Goal: Check status: Check status

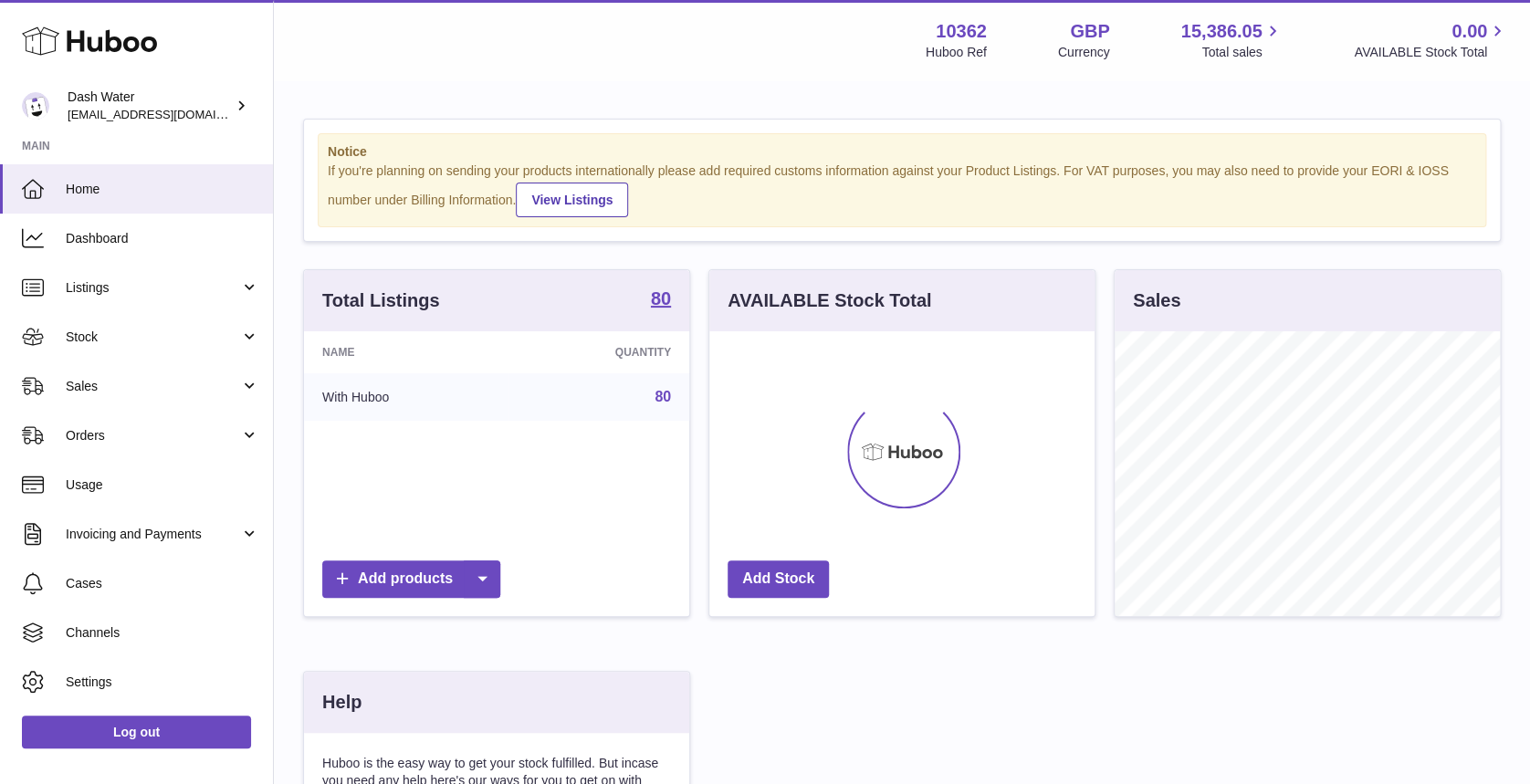
scroll to position [284, 385]
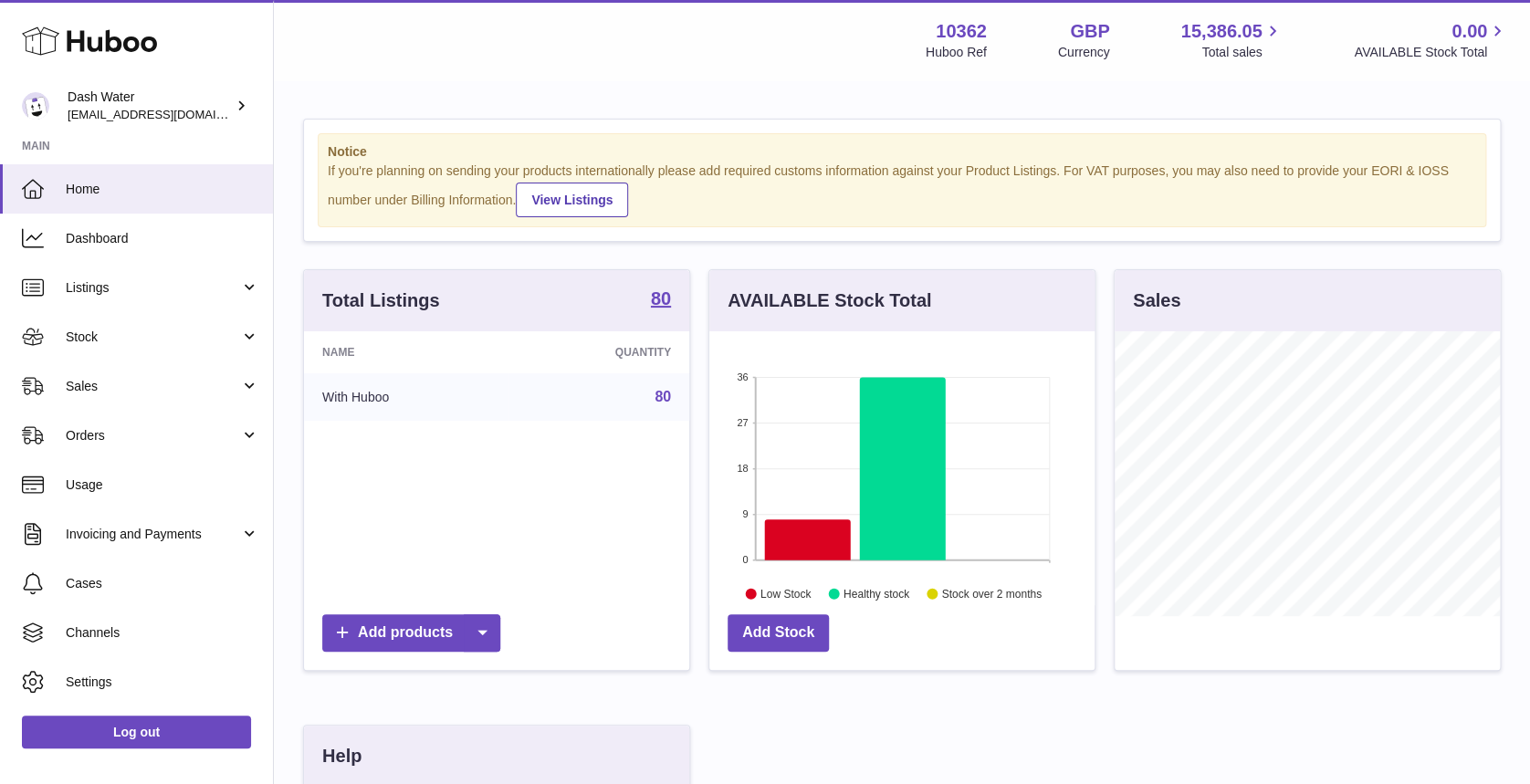
click at [883, 745] on div "Total Listings 80 Name Quantity With Huboo 80 Add products AVAILABLE Stock Tota…" at bounding box center [902, 661] width 1216 height 785
click at [811, 754] on div "Total Listings 80 Name Quantity With Huboo 80 Add products AVAILABLE Stock Tota…" at bounding box center [902, 661] width 1216 height 785
click at [141, 423] on link "Orders" at bounding box center [136, 435] width 273 height 49
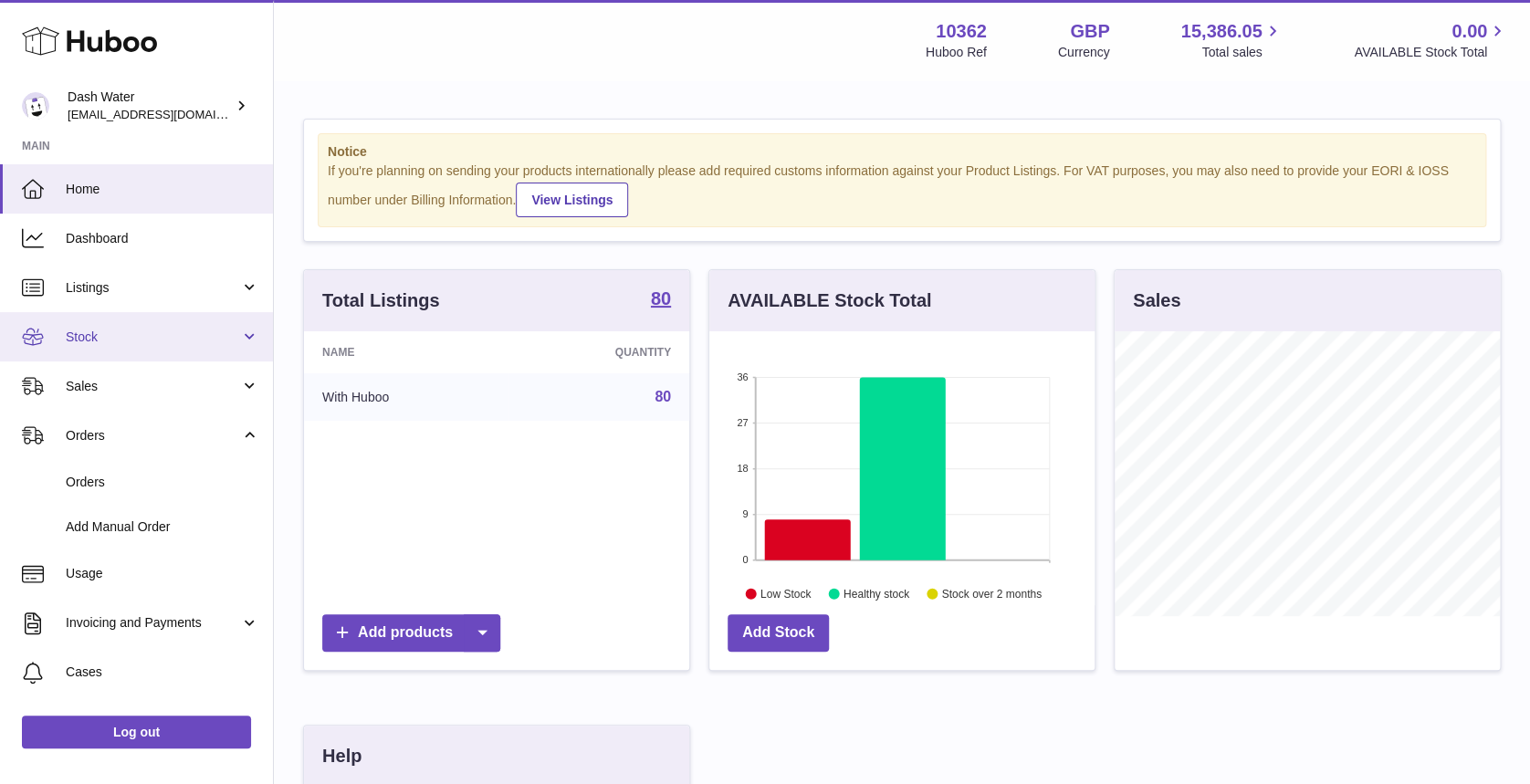
click at [194, 336] on span "Stock" at bounding box center [153, 337] width 174 height 18
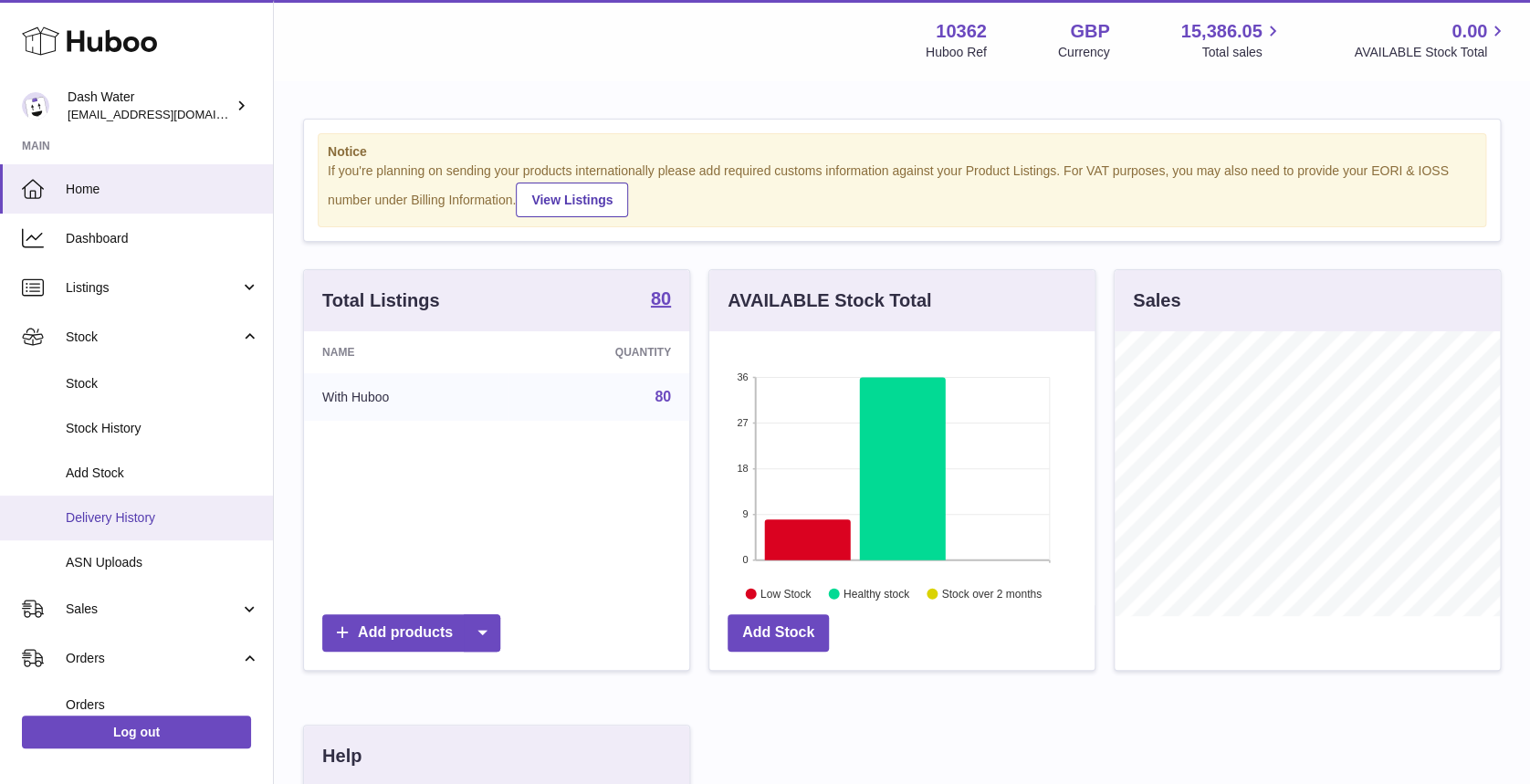
click at [199, 511] on span "Delivery History" at bounding box center [162, 518] width 194 height 18
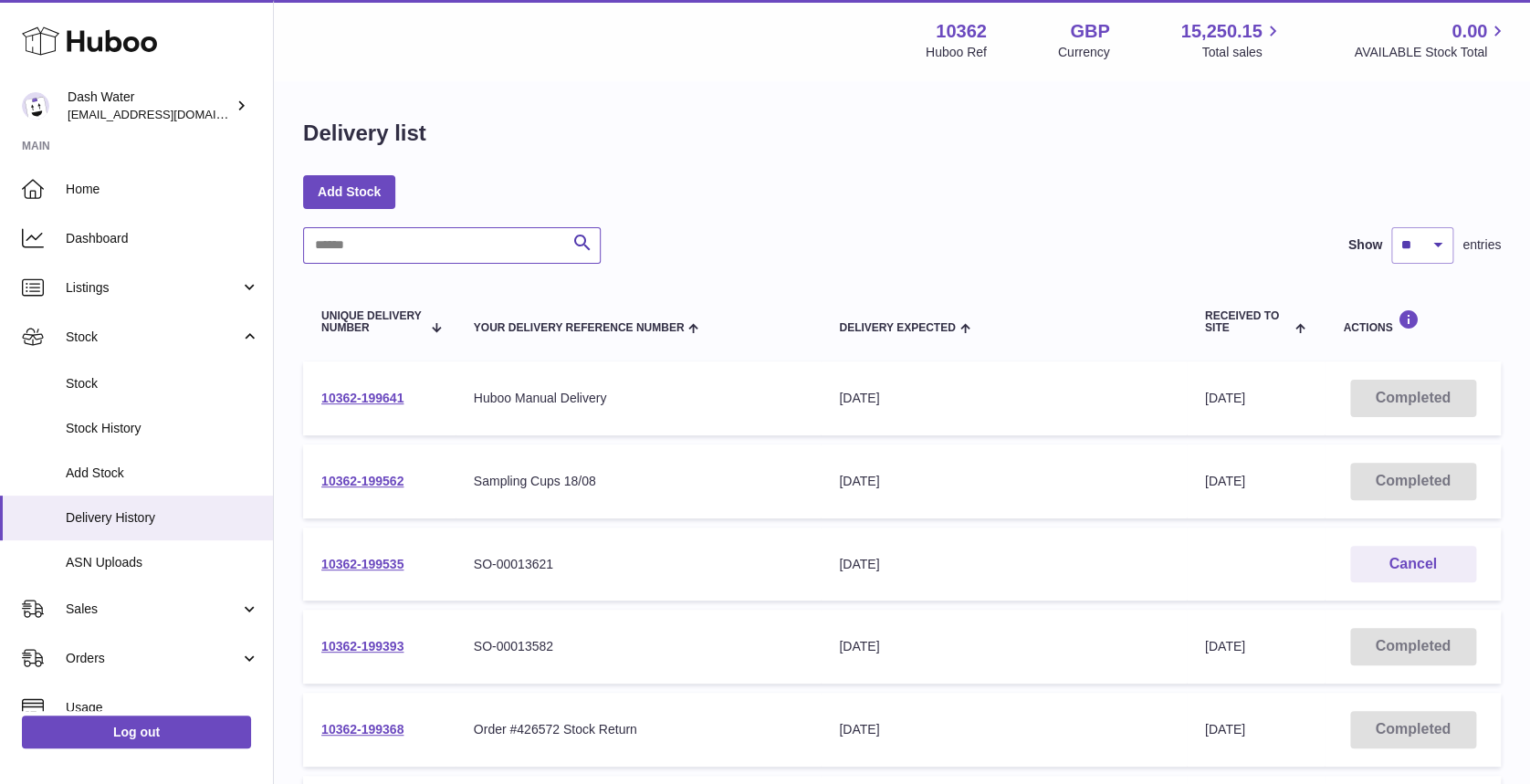
click at [402, 244] on input "text" at bounding box center [452, 244] width 297 height 36
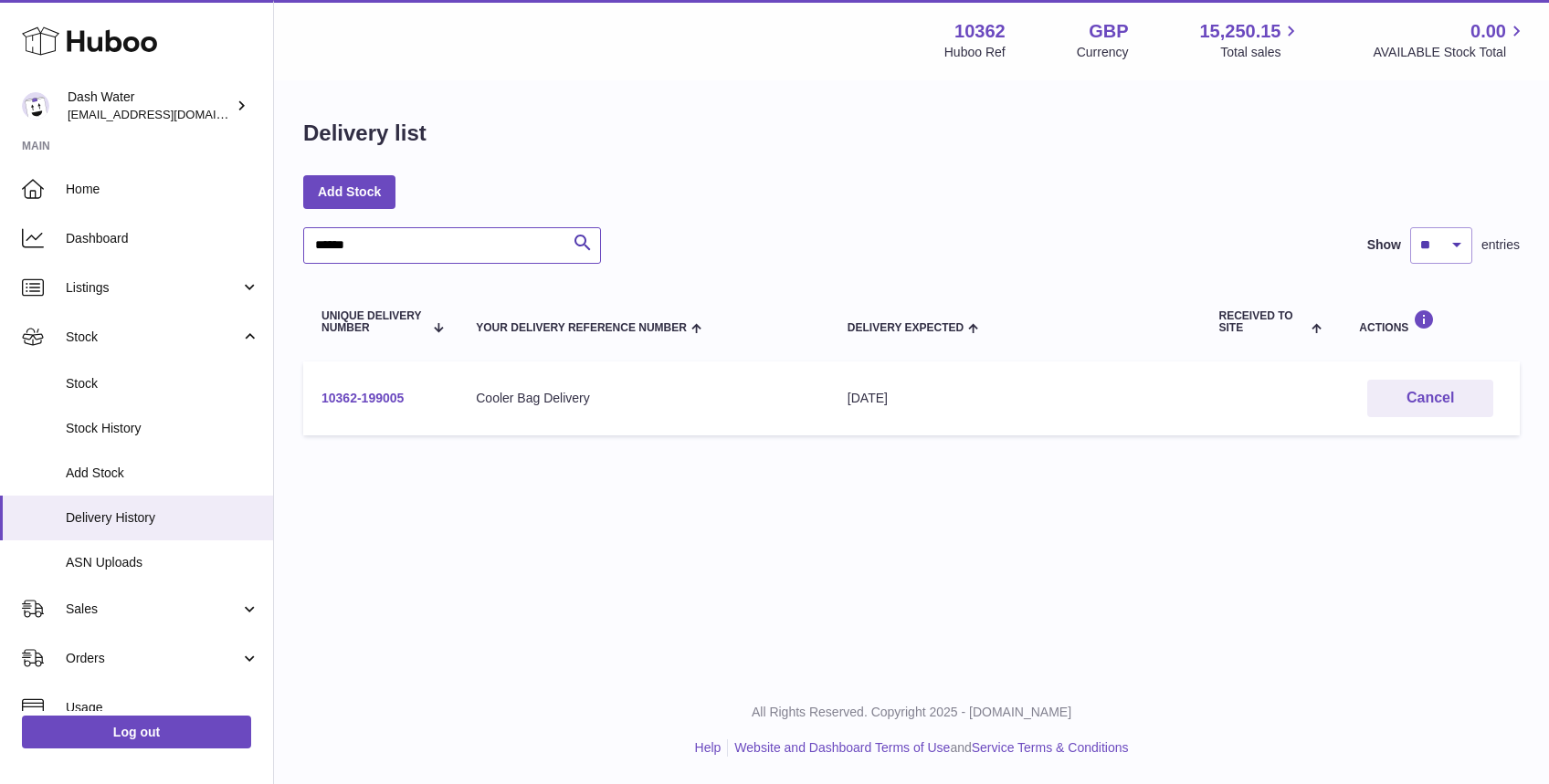
type input "******"
click at [354, 402] on link "10362-199005" at bounding box center [363, 398] width 82 height 15
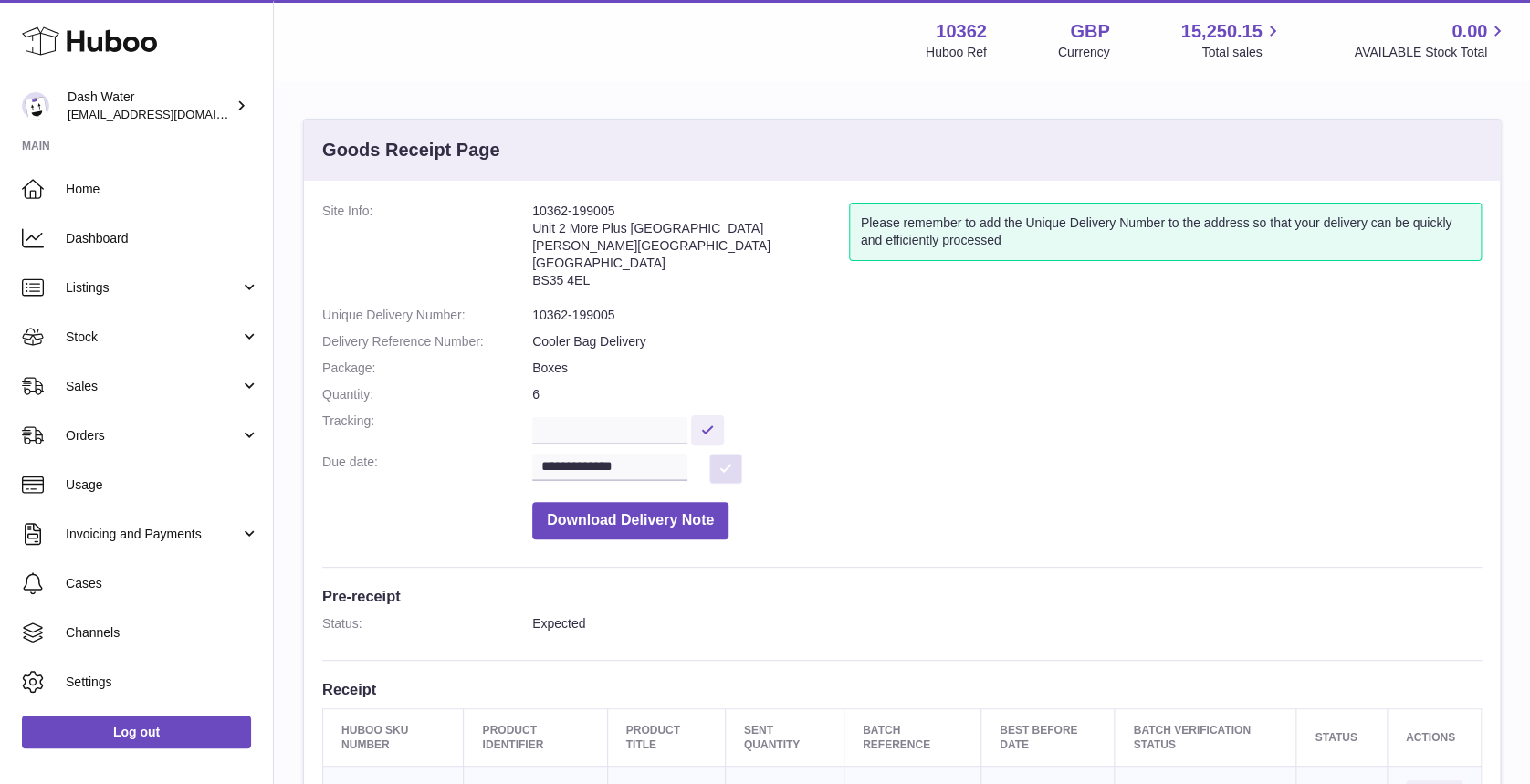
click at [733, 461] on button at bounding box center [726, 468] width 33 height 30
click at [585, 467] on input "**********" at bounding box center [609, 467] width 155 height 27
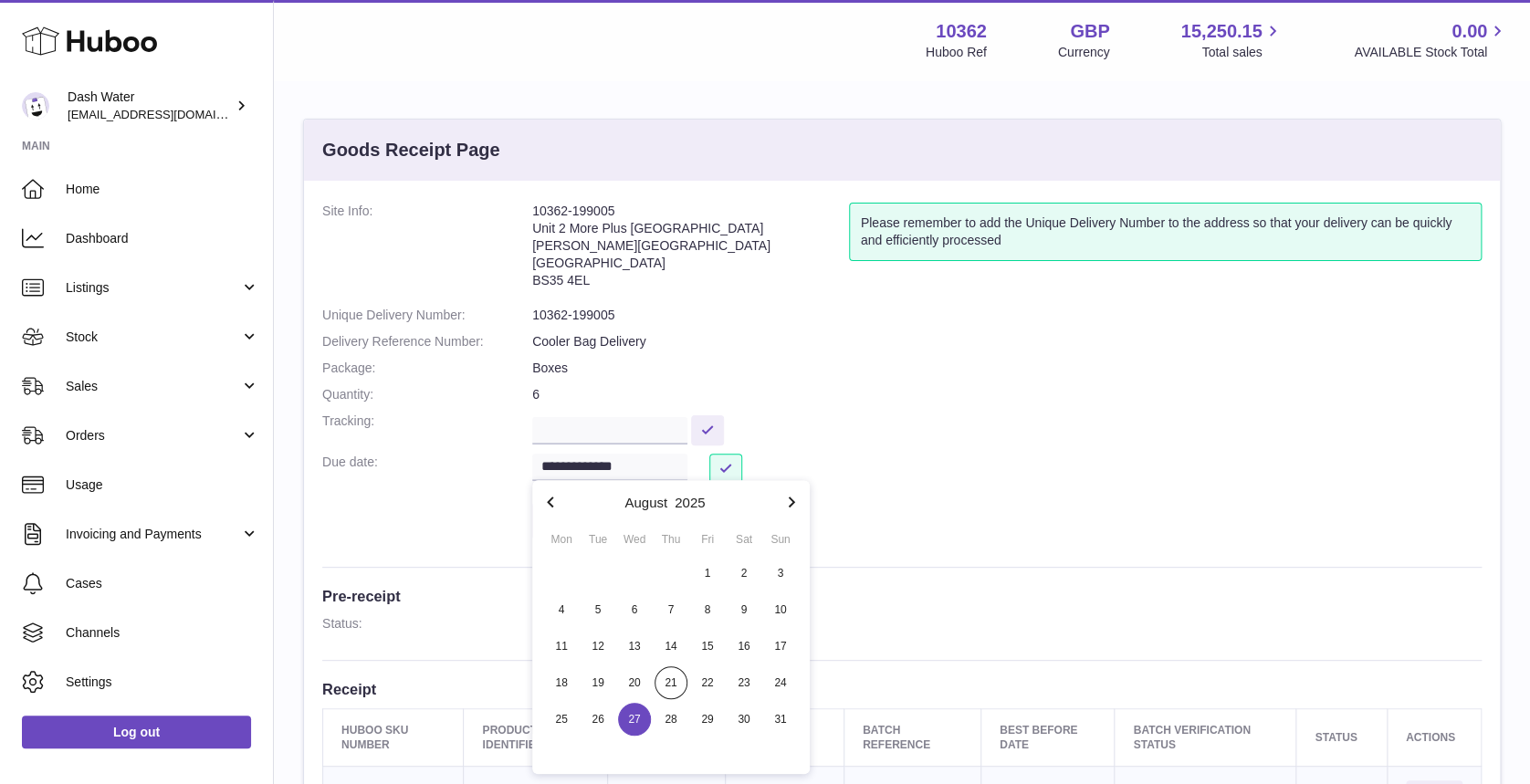
click at [918, 307] on dd "10362-199005" at bounding box center [1006, 316] width 949 height 18
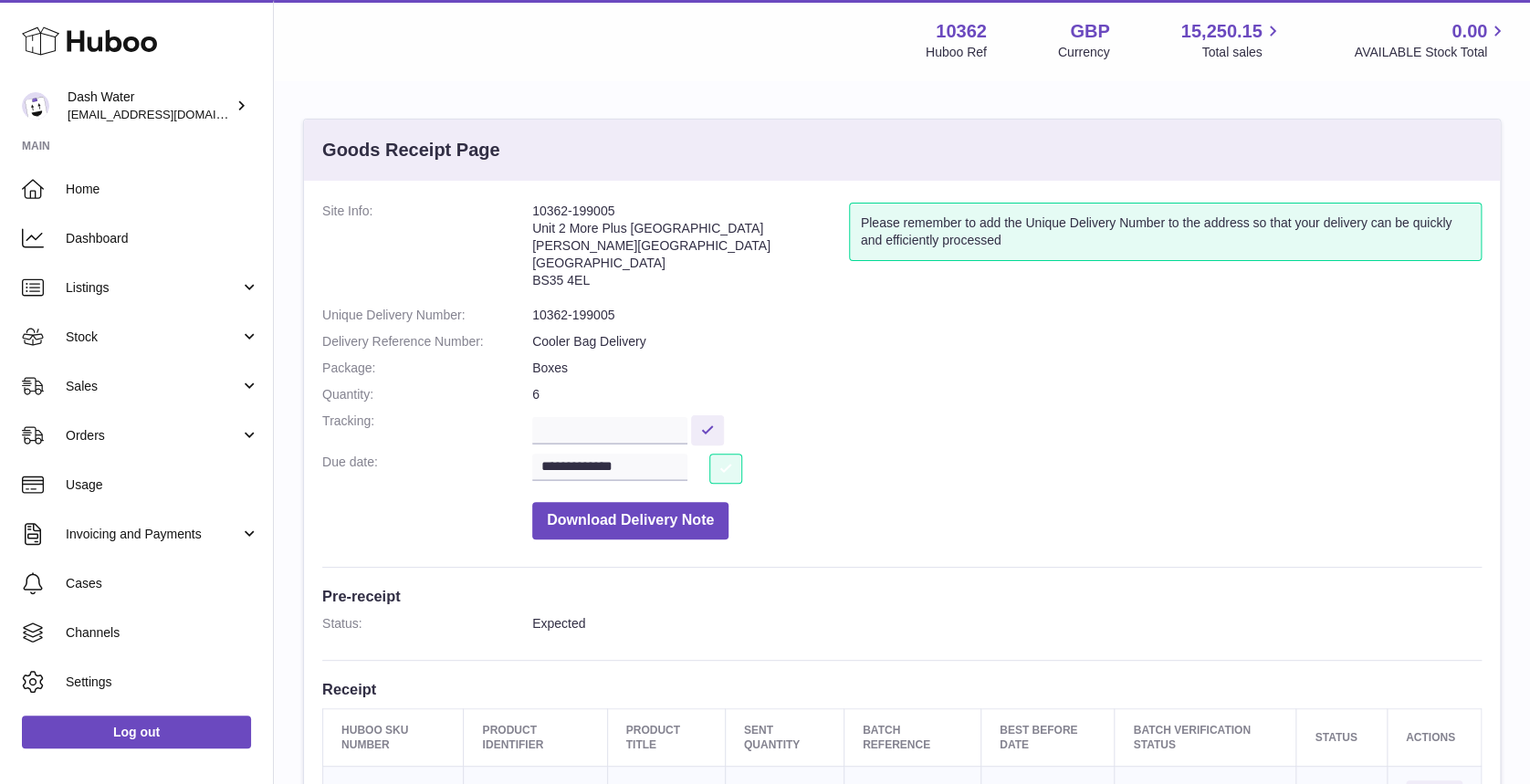
click at [730, 466] on button at bounding box center [726, 468] width 33 height 30
click at [555, 309] on dd "10362-199005" at bounding box center [1006, 316] width 949 height 18
copy dl "10362-199005"
